Goal: Transaction & Acquisition: Obtain resource

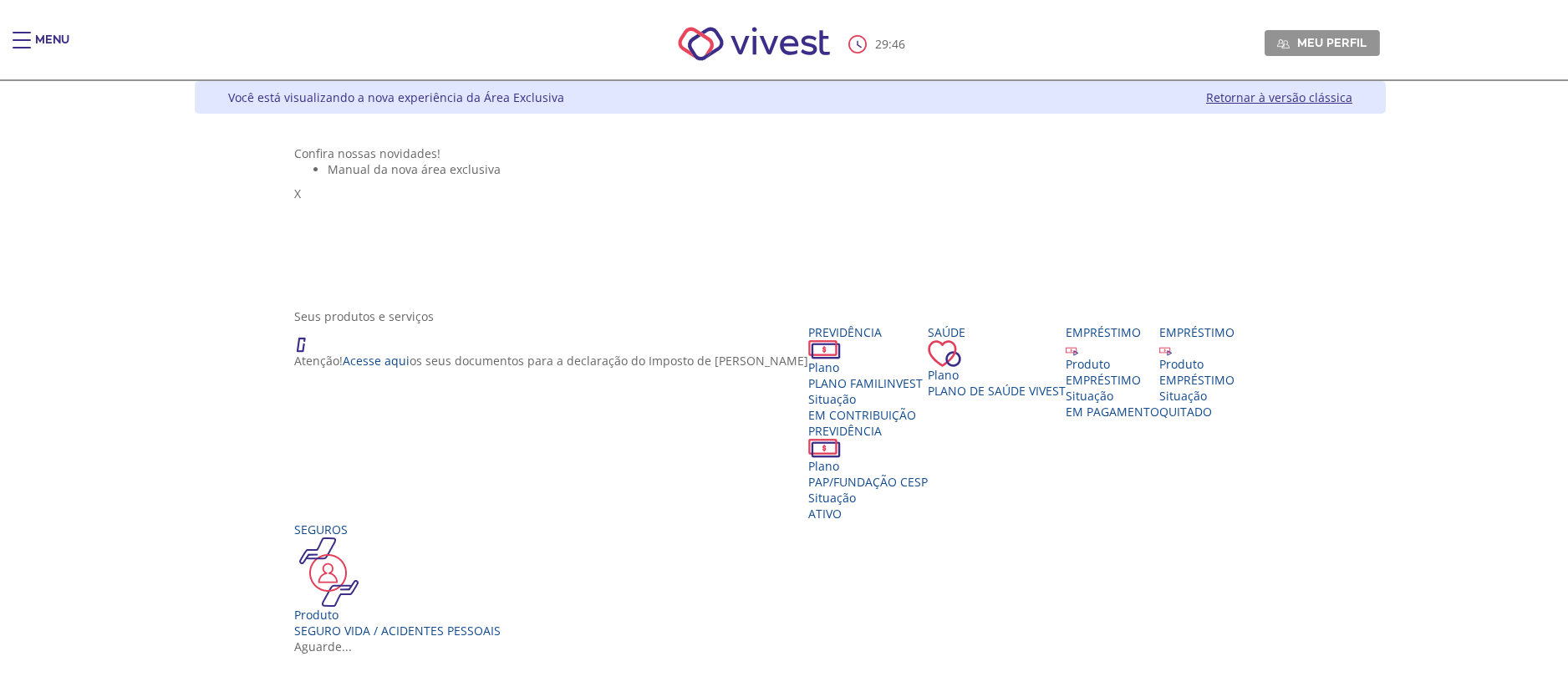
click at [1287, 324] on div "Seus produtos e serviços" at bounding box center [791, 316] width 993 height 16
click at [1159, 420] on div "Empréstimo Produto EMPRÉSTIMO Situação EM PAGAMENTO" at bounding box center [1112, 371] width 93 height 95
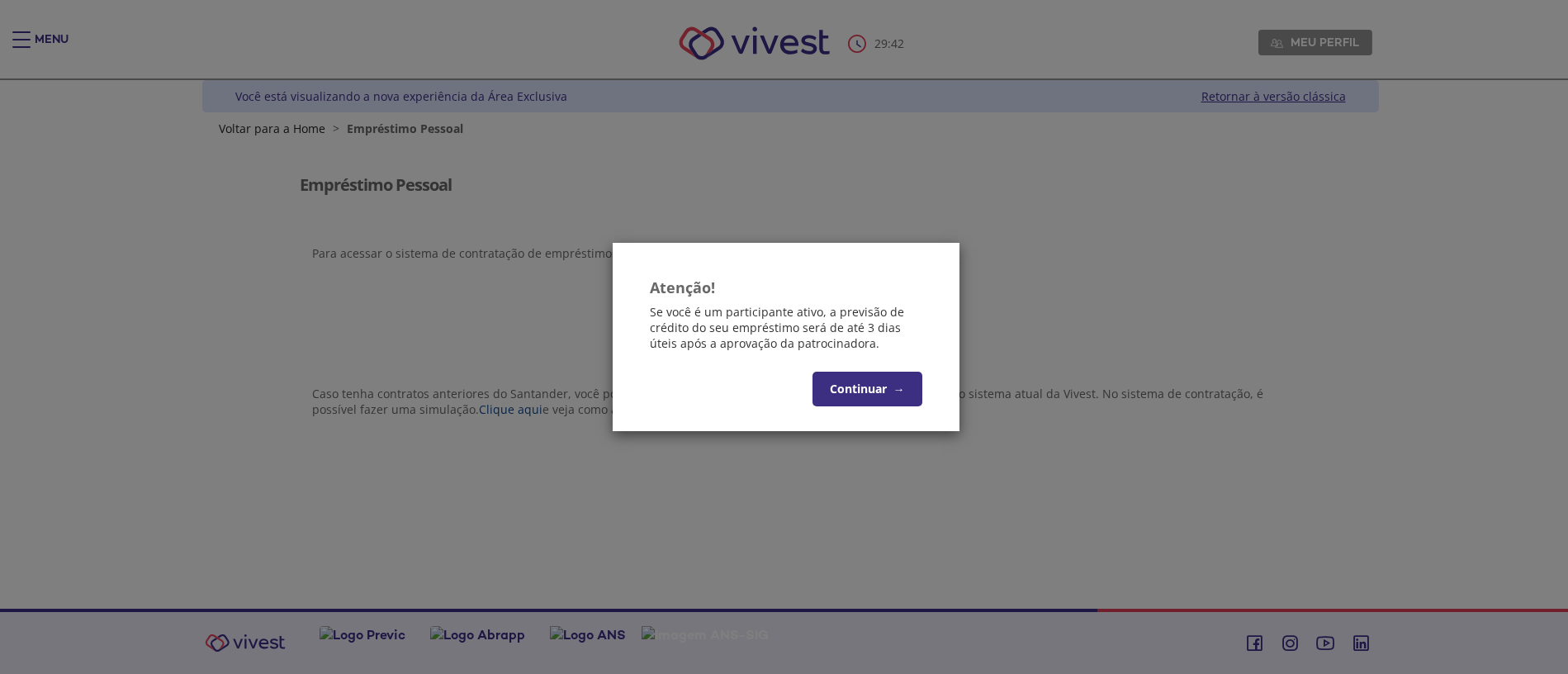
click at [863, 391] on button "Continuar →" at bounding box center [868, 389] width 110 height 35
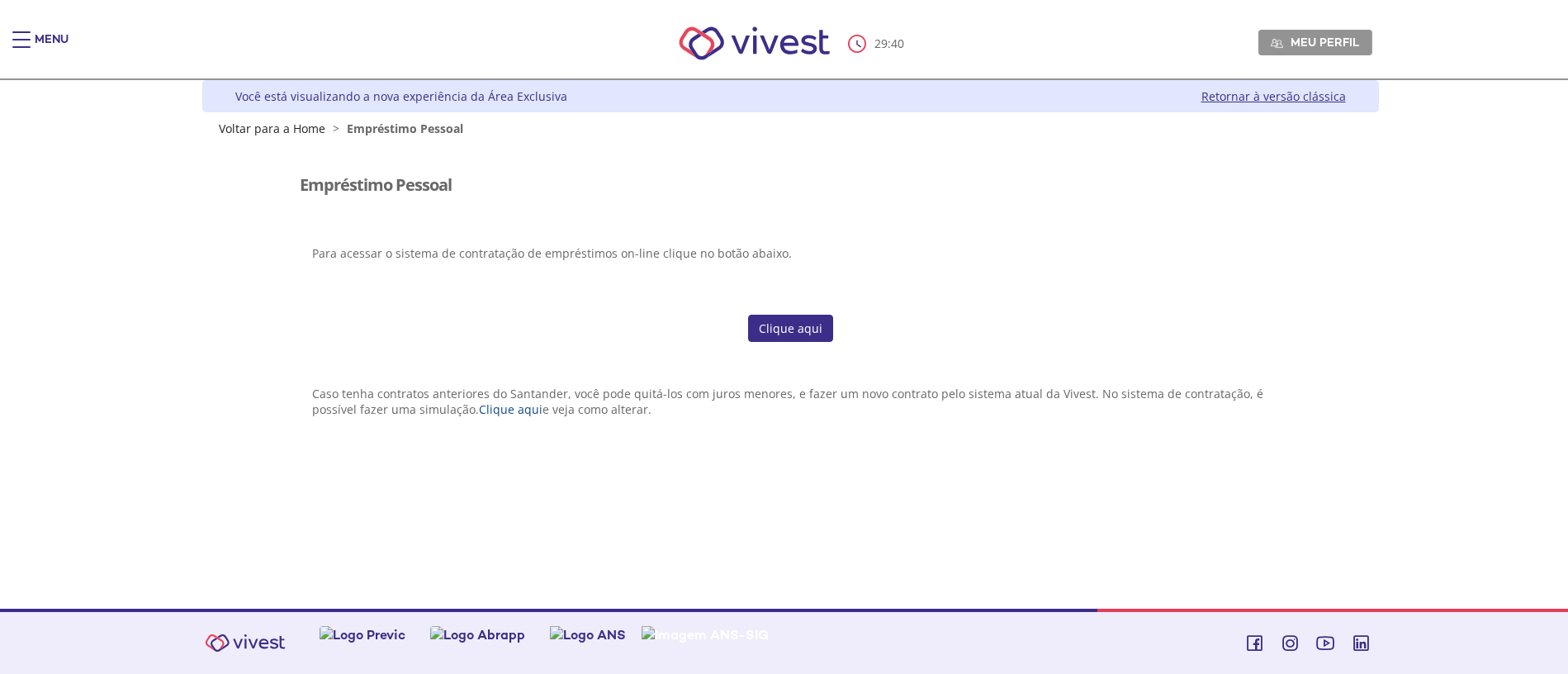
click at [813, 331] on link "Clique aqui" at bounding box center [790, 329] width 85 height 28
